Goal: Task Accomplishment & Management: Use online tool/utility

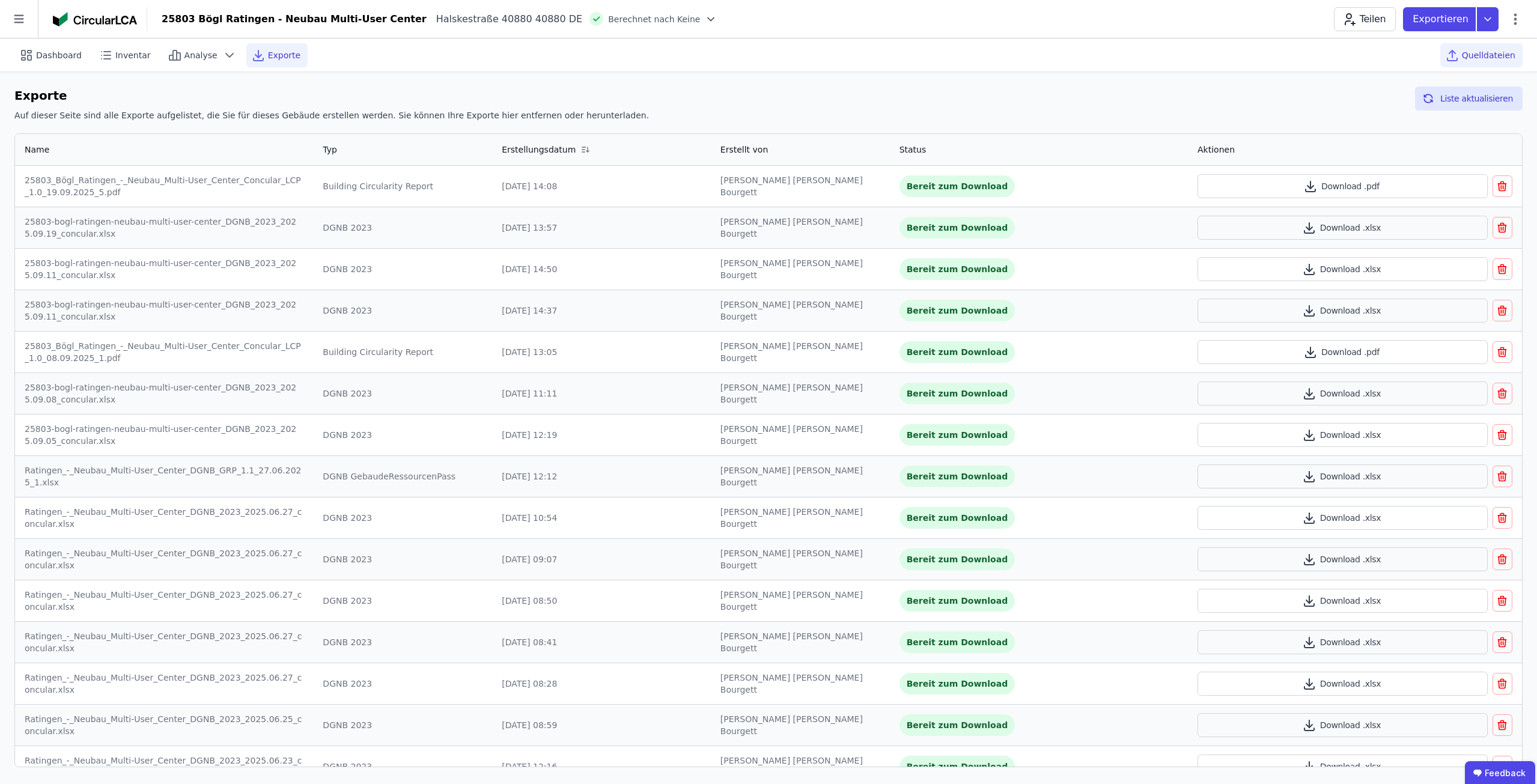
click at [1507, 58] on span "Quelldateien" at bounding box center [1489, 55] width 53 height 12
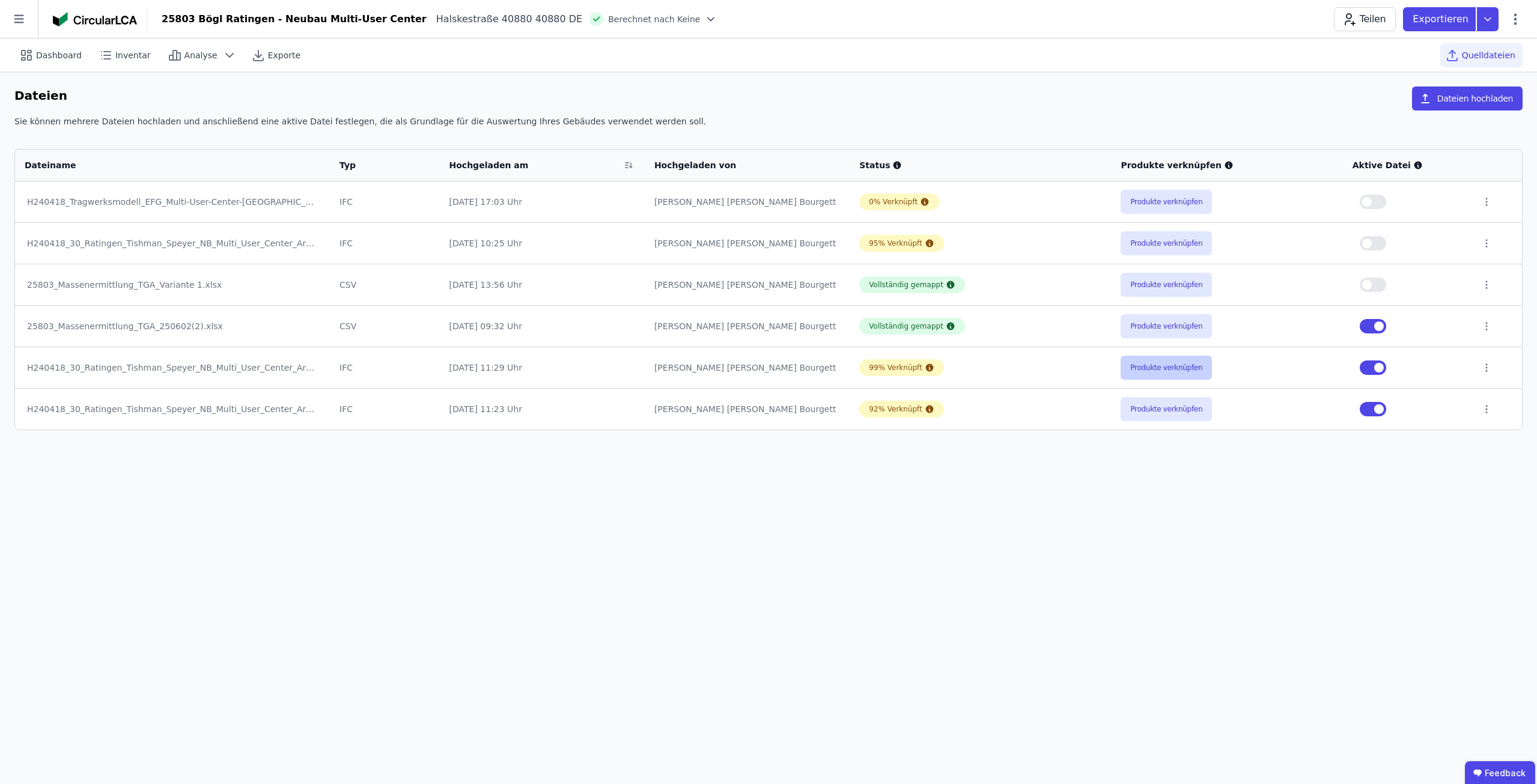
click at [1191, 365] on button "Produkte verknüpfen" at bounding box center [1167, 368] width 91 height 24
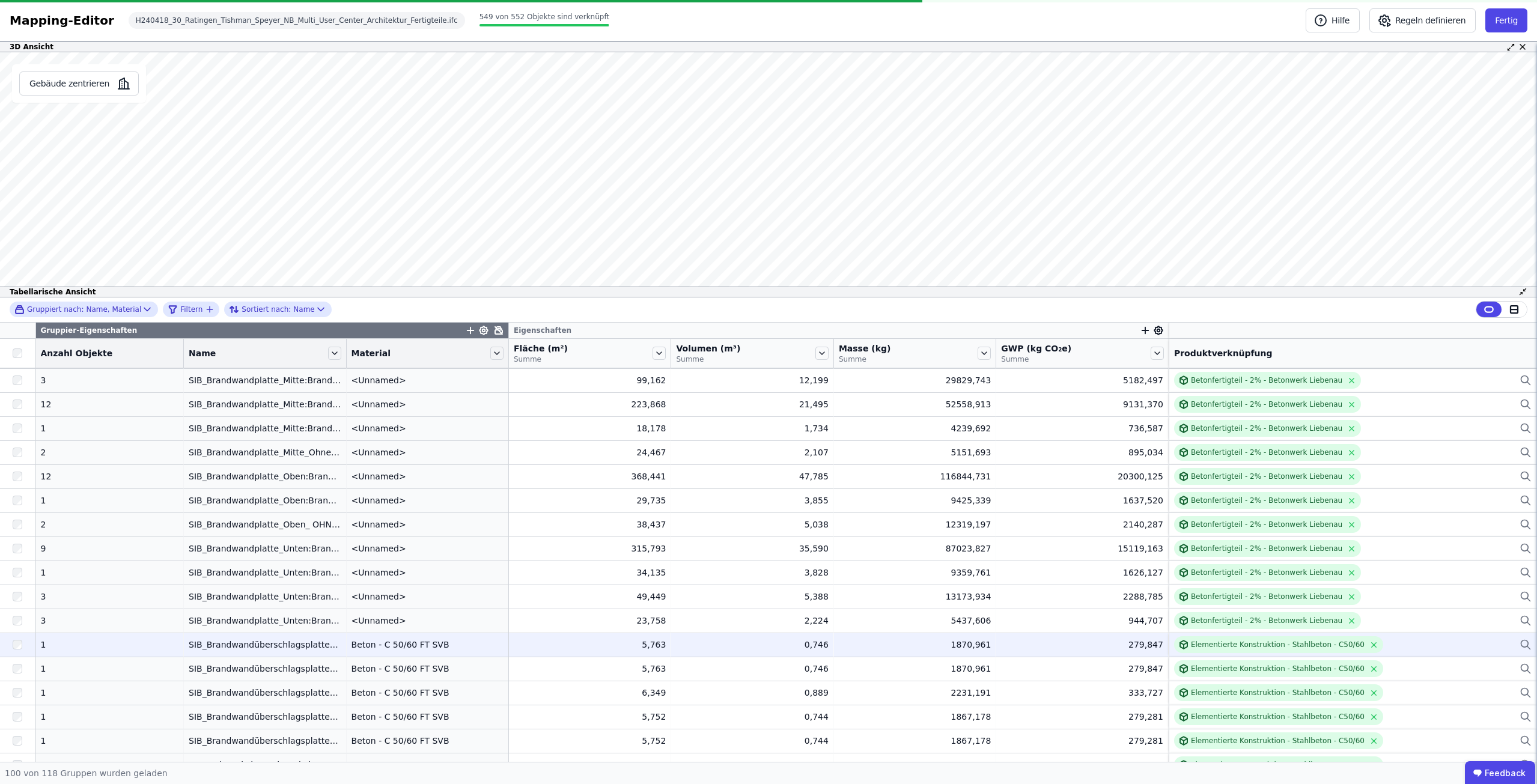
scroll to position [2010, 0]
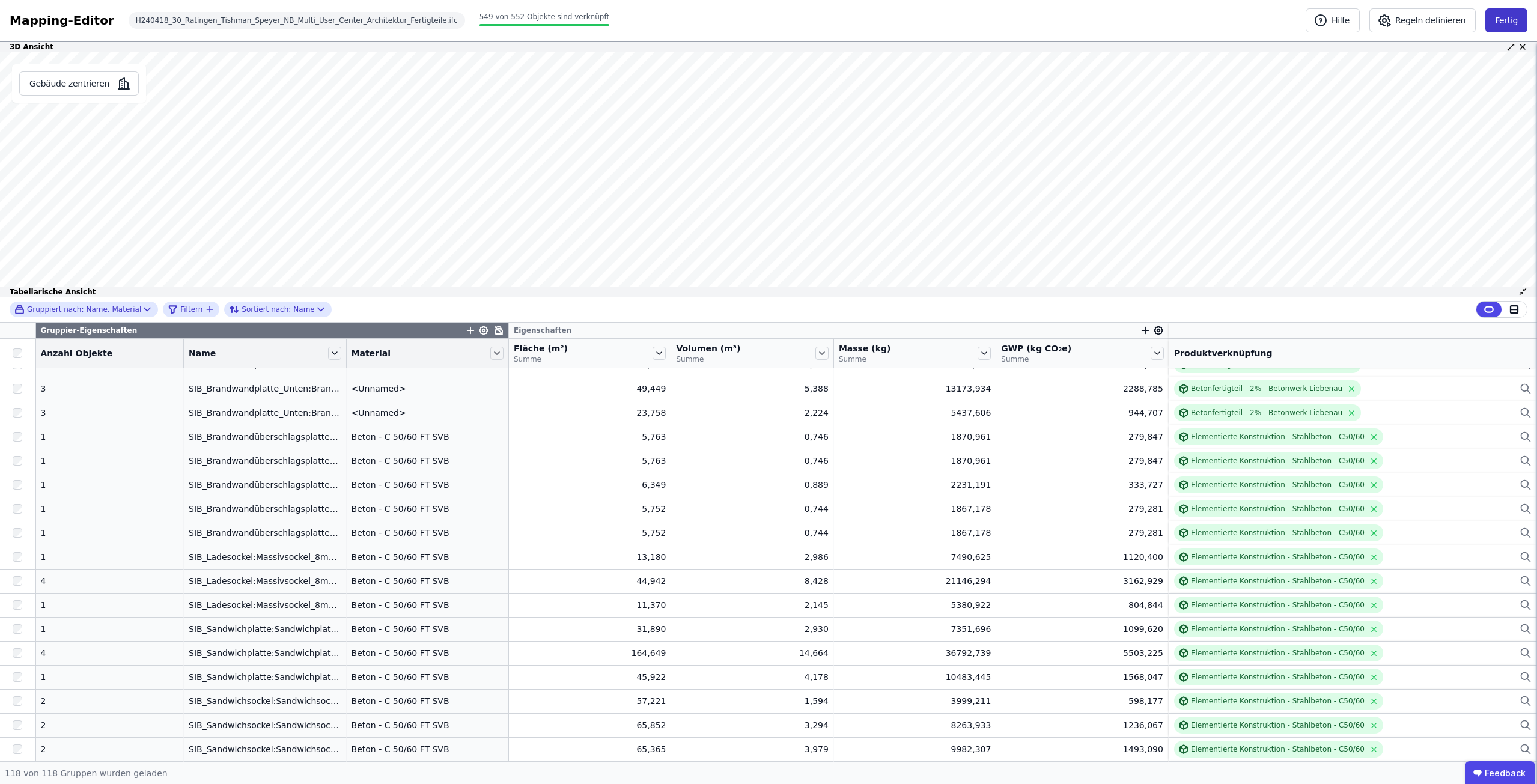
click at [1511, 15] on button "Fertig" at bounding box center [1506, 20] width 42 height 24
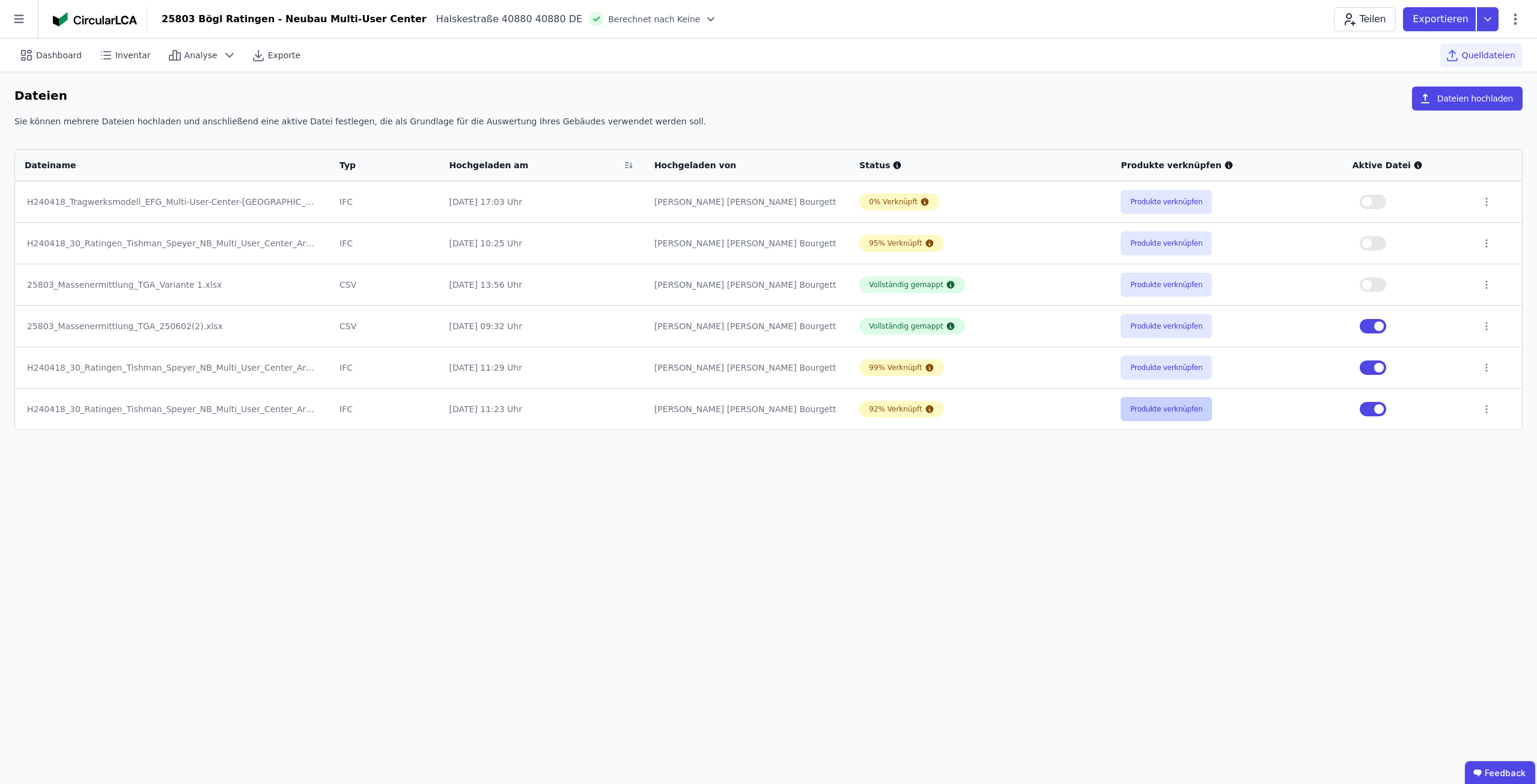
click at [1173, 407] on button "Produkte verknüpfen" at bounding box center [1167, 409] width 91 height 24
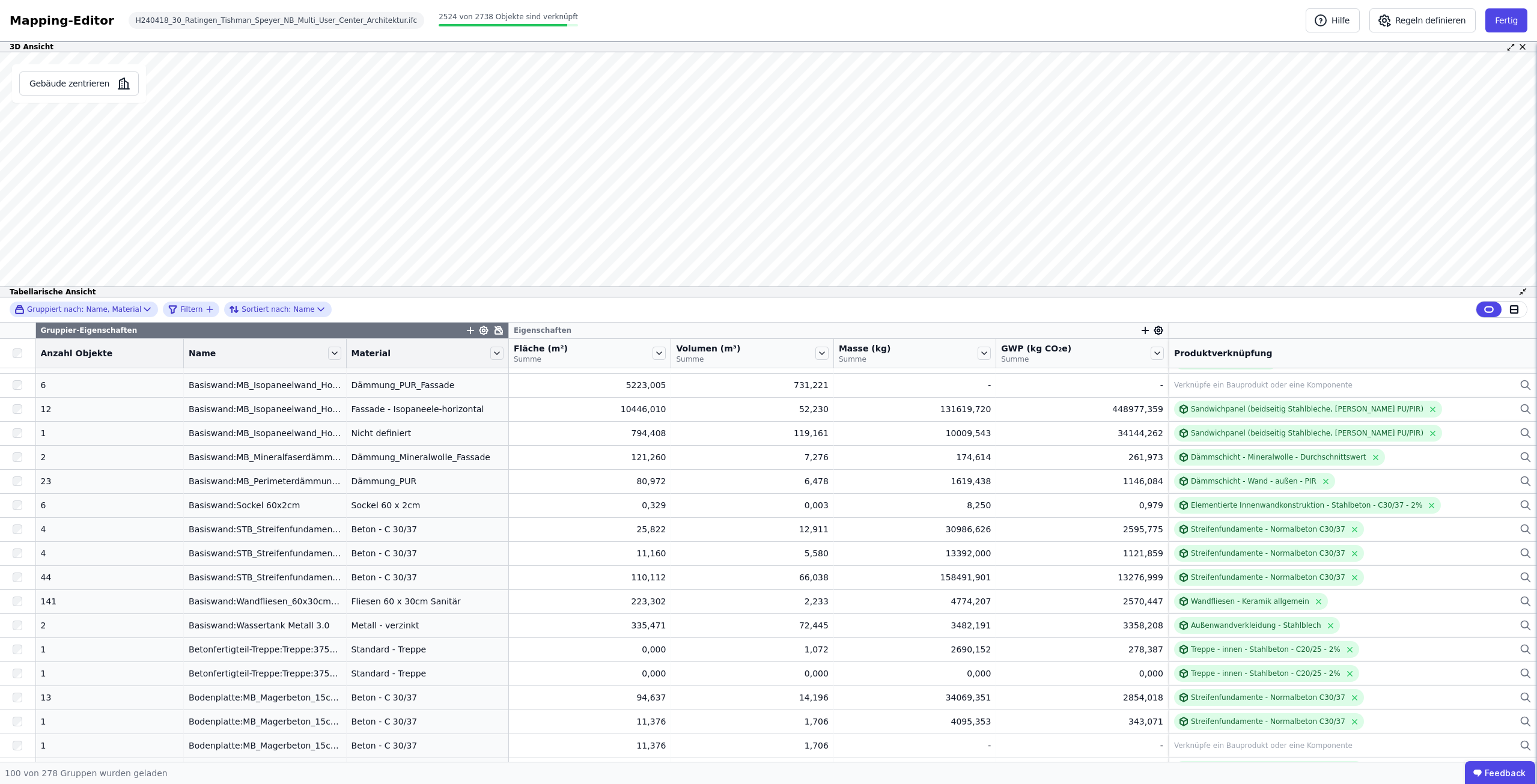
scroll to position [1442, 0]
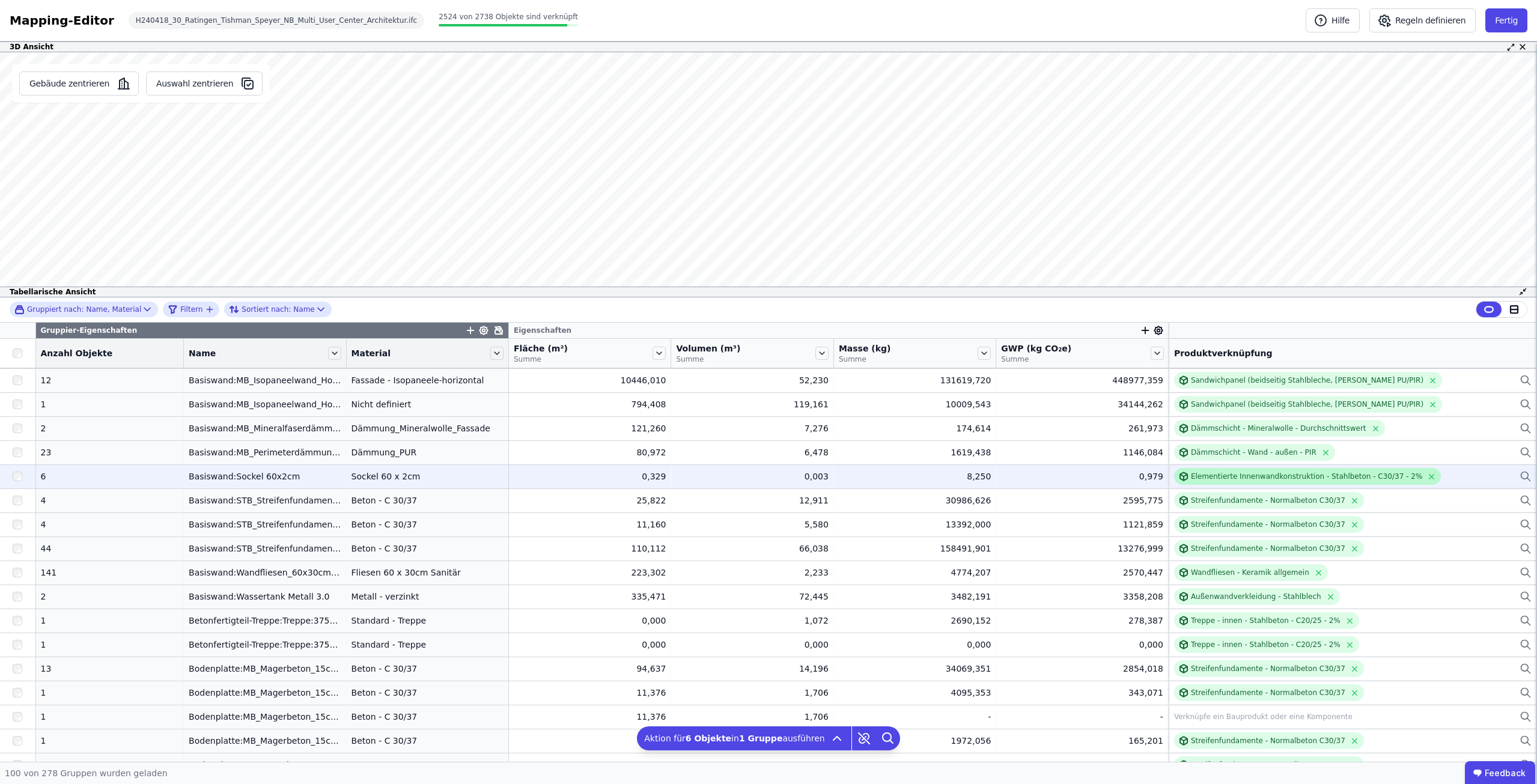
click at [1191, 476] on div "Elementierte Innenwandkonstruktion - Stahlbeton - C30/37 - 2%" at bounding box center [1306, 476] width 231 height 10
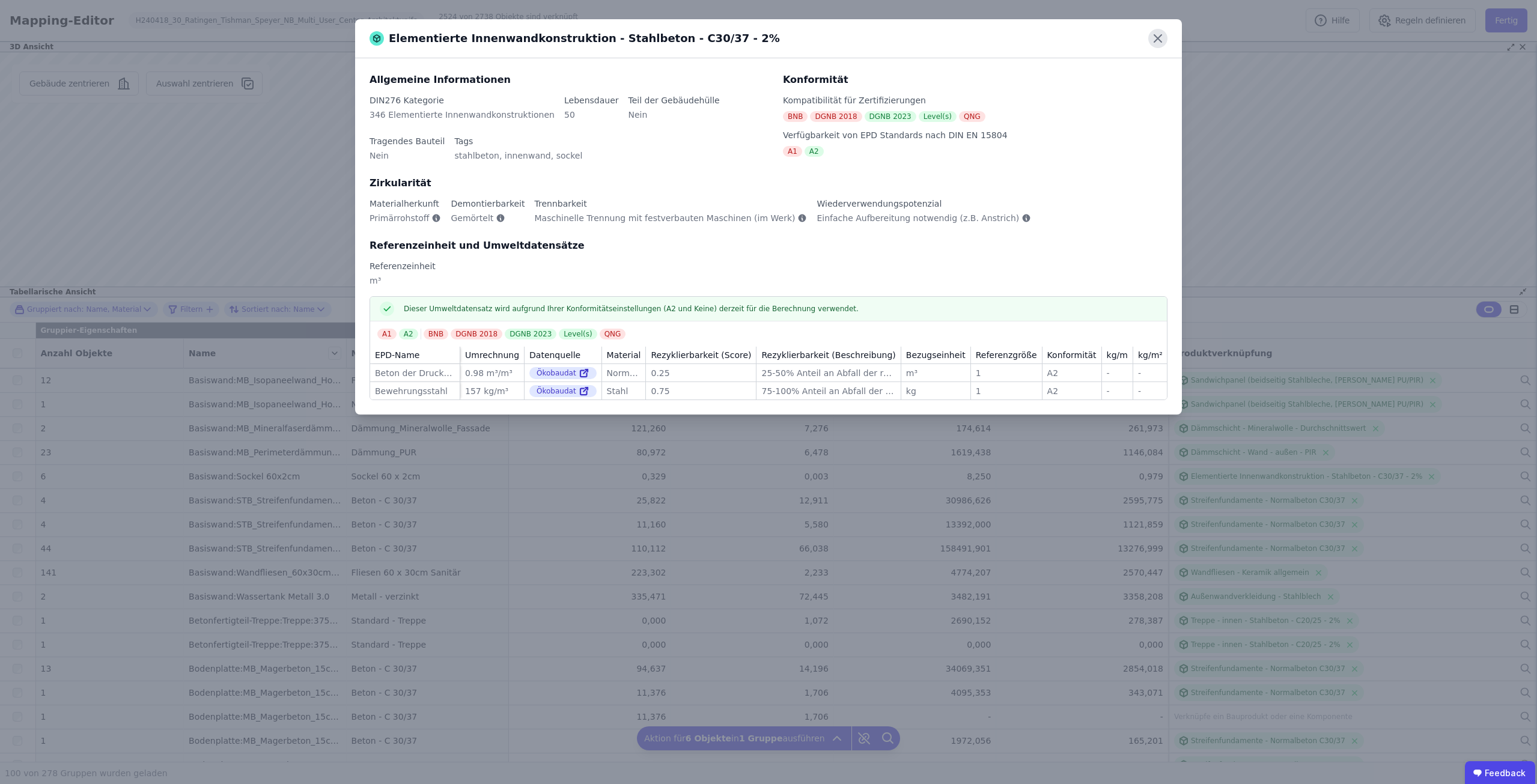
click at [1154, 42] on icon at bounding box center [1158, 39] width 19 height 19
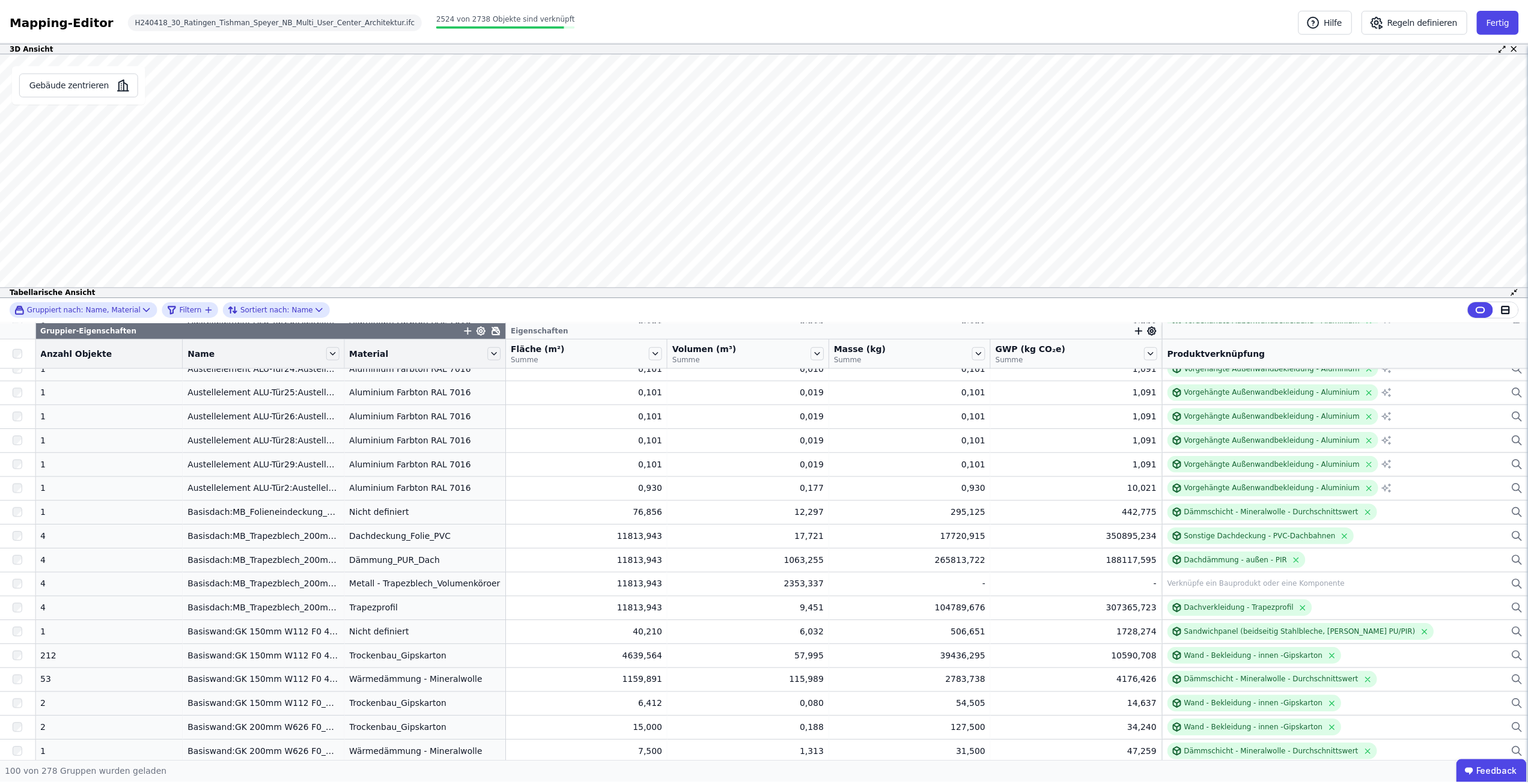
scroll to position [240, 0]
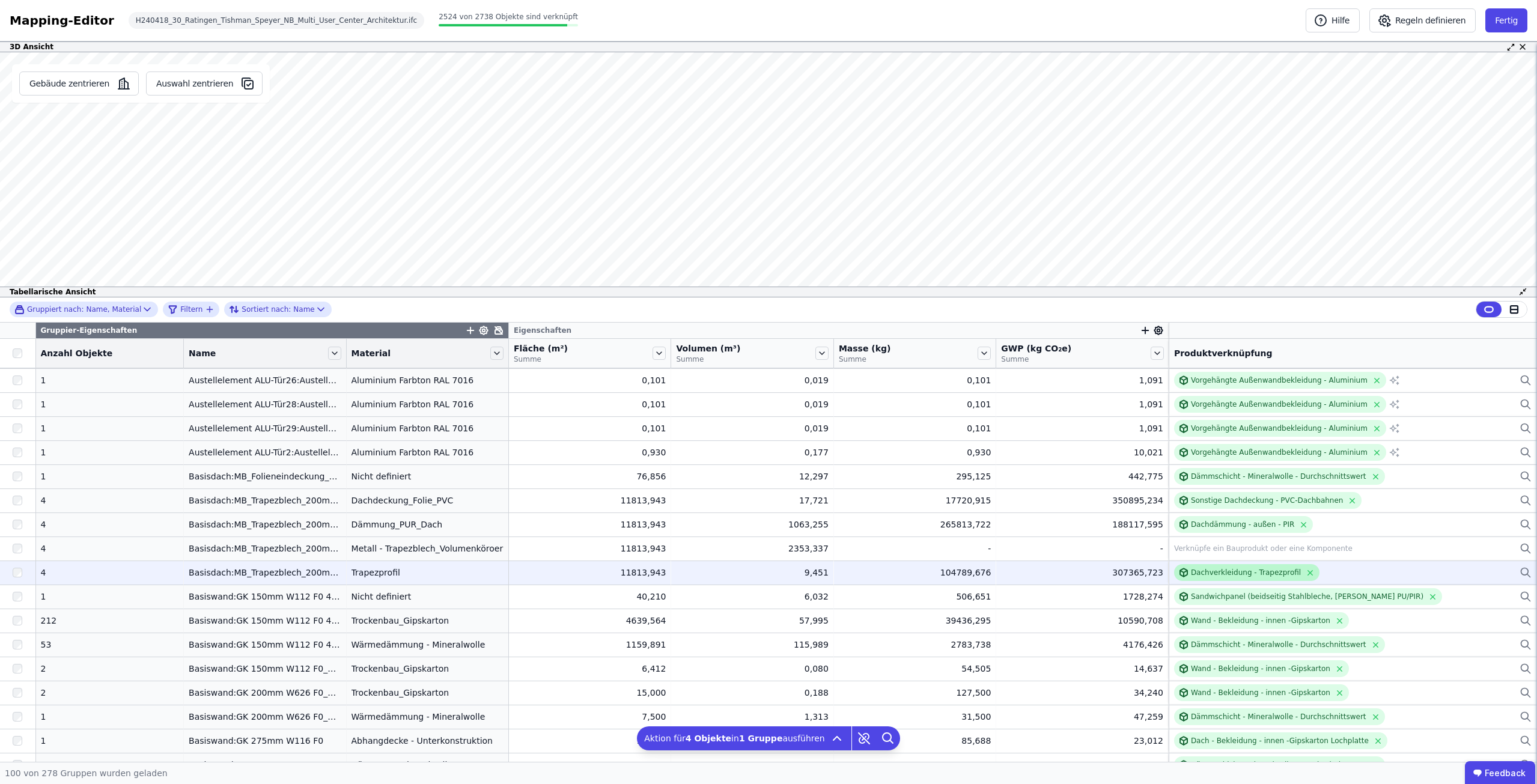
click at [1220, 575] on div "Dachverkleidung - Trapezprofil" at bounding box center [1246, 572] width 110 height 10
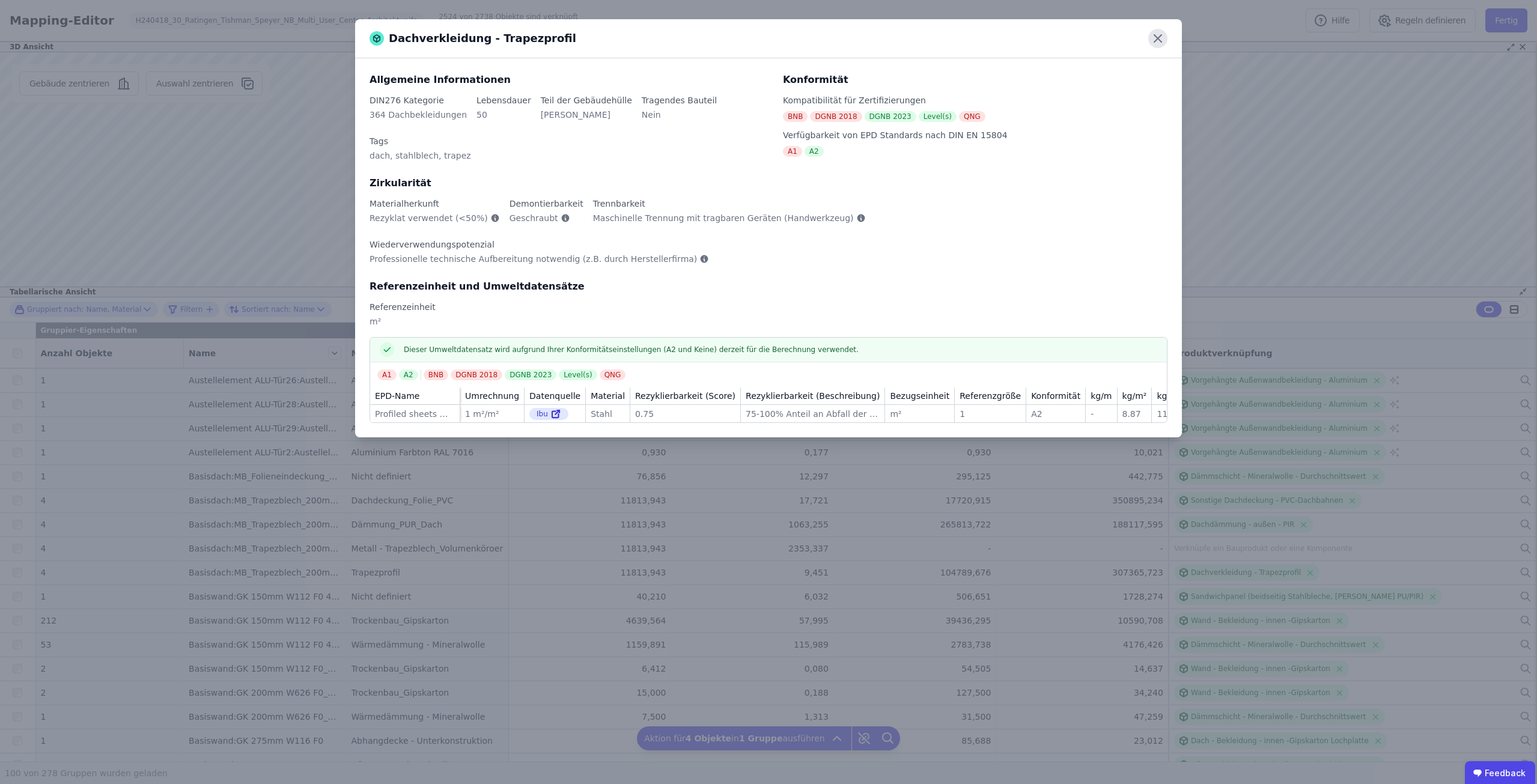
click at [1162, 33] on icon at bounding box center [1158, 39] width 19 height 19
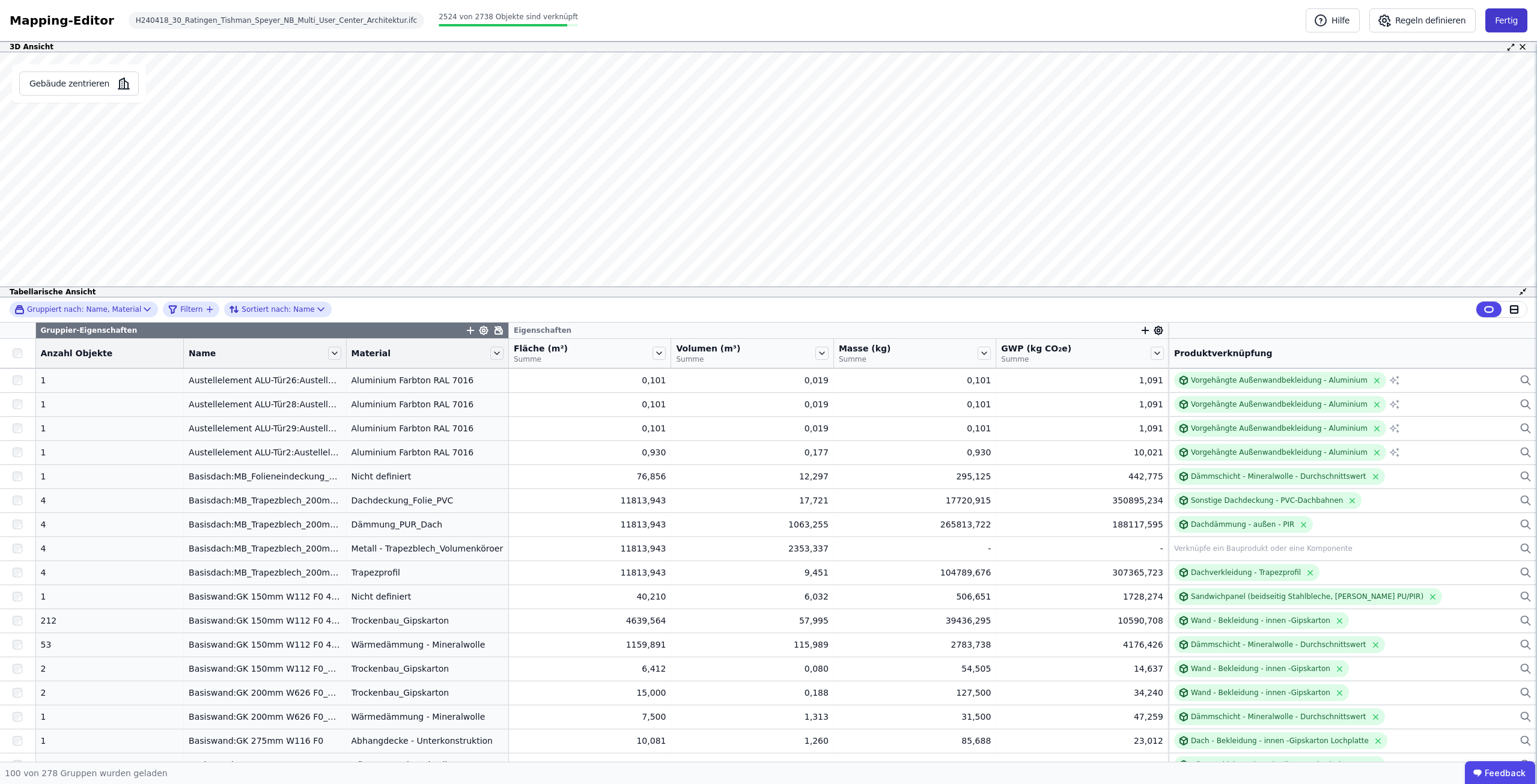
click at [1513, 16] on button "Fertig" at bounding box center [1506, 20] width 42 height 24
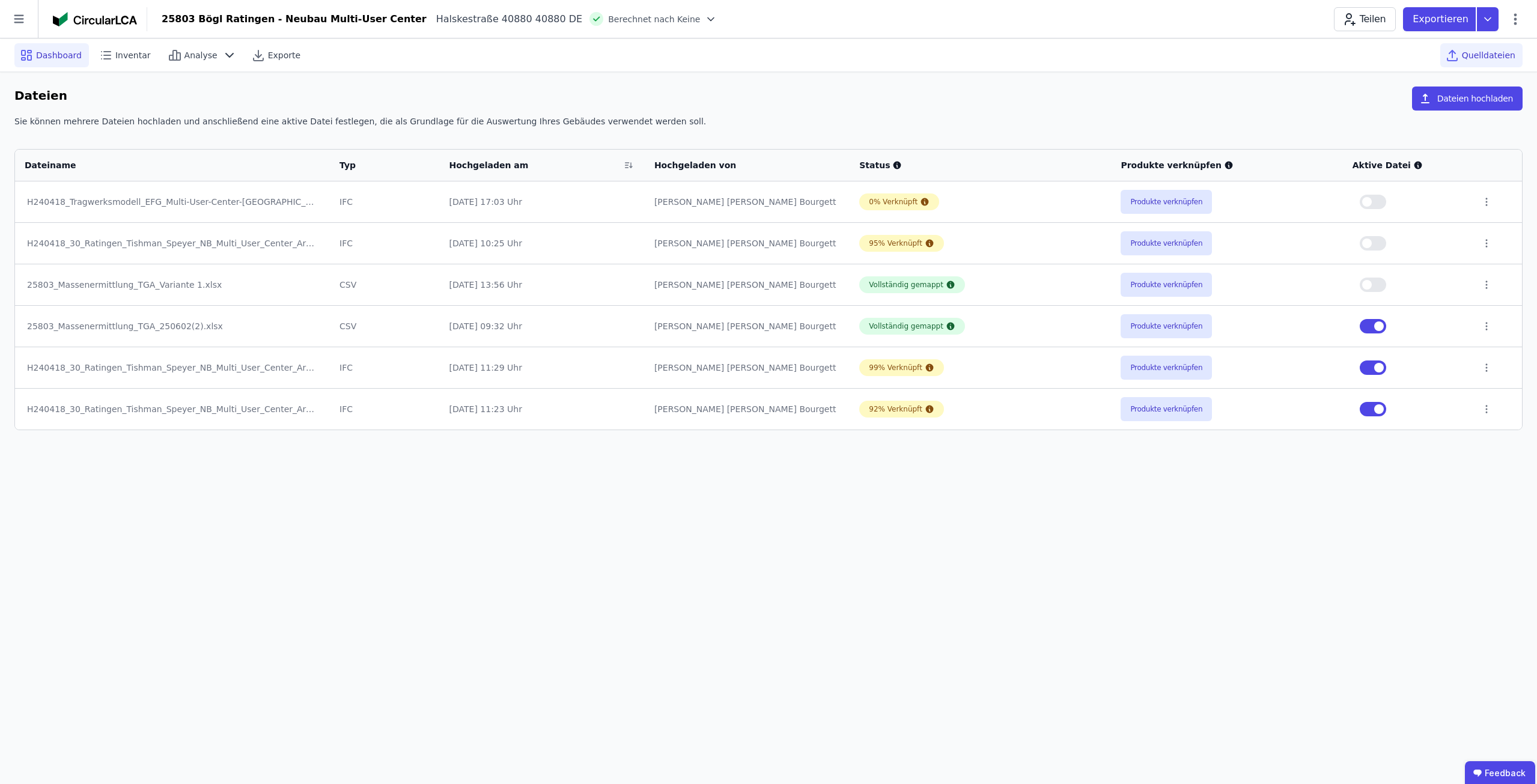
click at [59, 59] on span "Dashboard" at bounding box center [59, 55] width 46 height 12
